Goal: Task Accomplishment & Management: Manage account settings

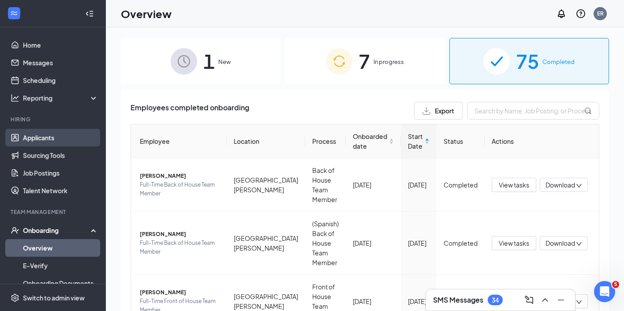
click at [59, 137] on link "Applicants" at bounding box center [60, 138] width 75 height 18
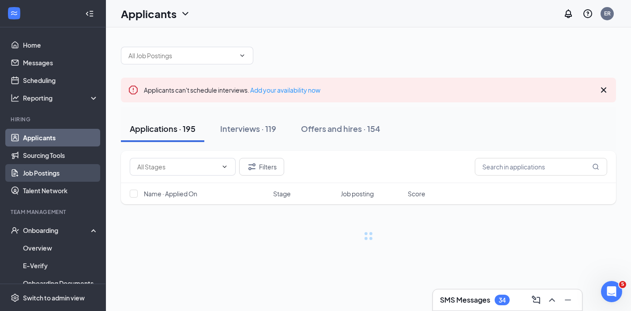
click at [55, 178] on link "Job Postings" at bounding box center [60, 173] width 75 height 18
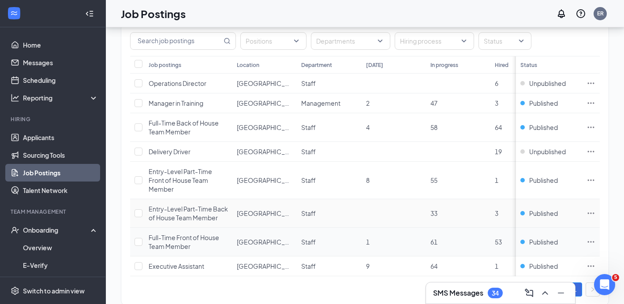
scroll to position [56, 0]
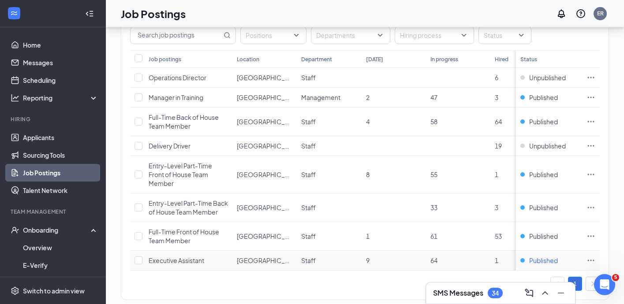
click at [537, 256] on span "Published" at bounding box center [543, 260] width 29 height 9
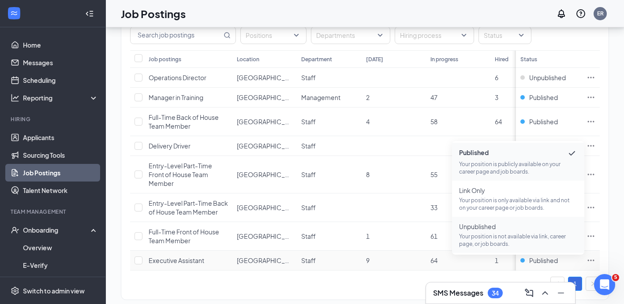
click at [483, 228] on span "Unpublished" at bounding box center [518, 226] width 118 height 9
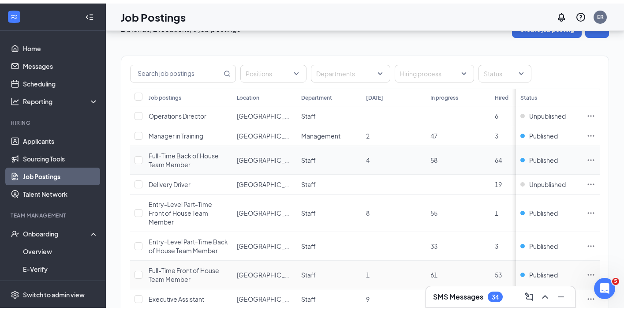
scroll to position [0, 0]
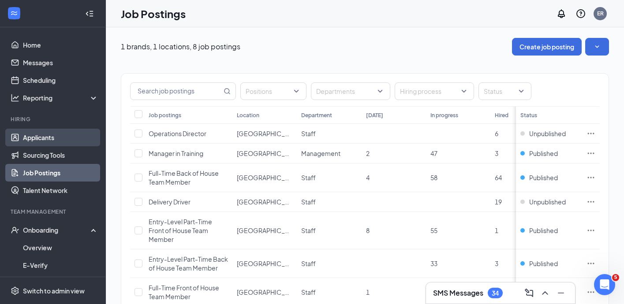
click at [56, 135] on link "Applicants" at bounding box center [60, 138] width 75 height 18
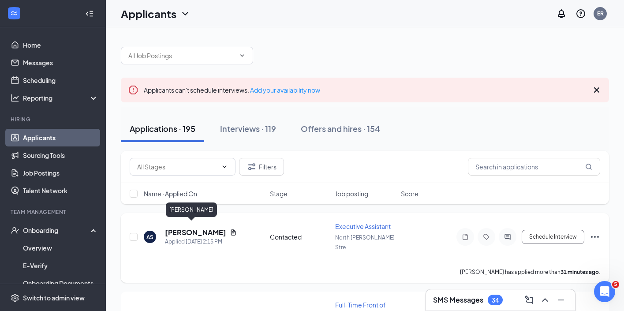
click at [196, 228] on h5 "[PERSON_NAME]" at bounding box center [195, 233] width 61 height 10
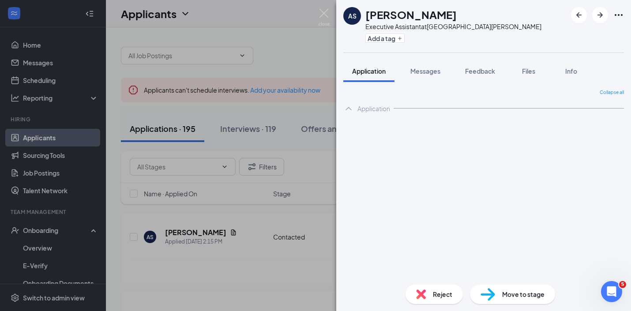
click at [323, 7] on div "AS [PERSON_NAME] Executive Assistant at [GEOGRAPHIC_DATA][PERSON_NAME] Add a ta…" at bounding box center [315, 155] width 631 height 311
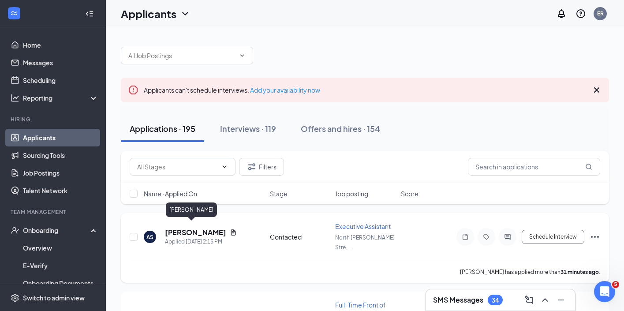
click at [173, 228] on h5 "[PERSON_NAME]" at bounding box center [195, 233] width 61 height 10
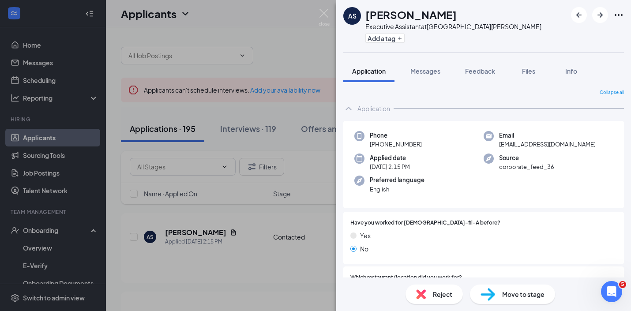
click at [424, 293] on img at bounding box center [421, 294] width 10 height 10
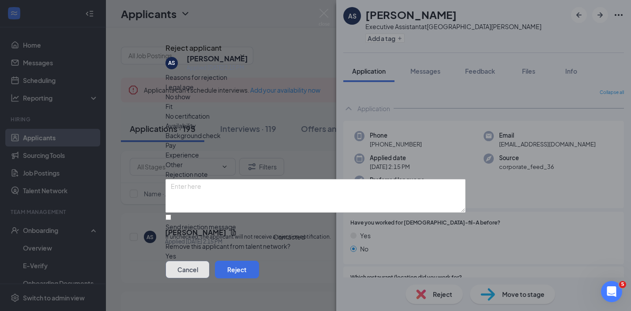
click at [210, 264] on button "Cancel" at bounding box center [187, 270] width 44 height 18
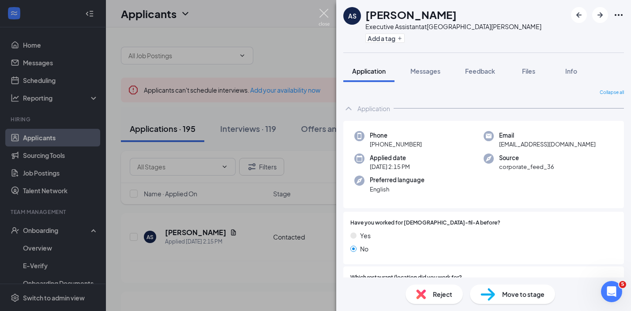
click at [326, 11] on img at bounding box center [323, 17] width 11 height 17
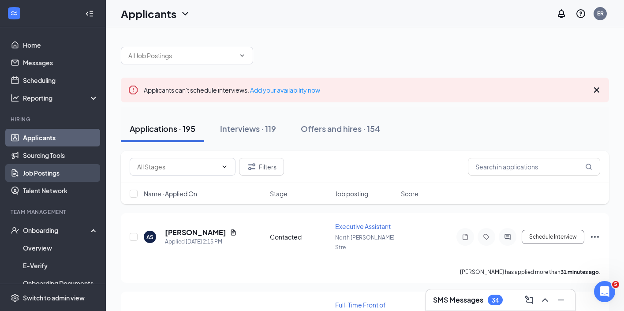
click at [51, 170] on link "Job Postings" at bounding box center [60, 173] width 75 height 18
